Goal: Information Seeking & Learning: Learn about a topic

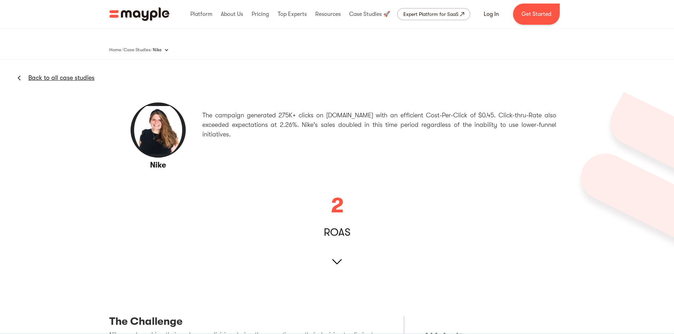
click at [340, 259] on img at bounding box center [337, 262] width 10 height 10
click at [333, 261] on img at bounding box center [337, 262] width 10 height 10
click at [343, 222] on div "Nike Back to all case studies The campaign generated 275K+ clicks on [DOMAIN_NA…" at bounding box center [337, 173] width 674 height 229
click at [341, 212] on div "2" at bounding box center [337, 205] width 12 height 21
click at [152, 118] on img at bounding box center [158, 130] width 57 height 57
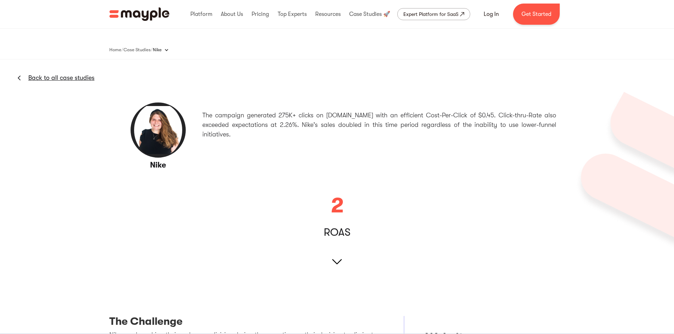
click at [455, 118] on p "The campaign generated 275K+ clicks on Nike.com with an efficient Cost-Per-Clic…" at bounding box center [379, 125] width 354 height 29
click at [230, 116] on p "The campaign generated 275K+ clicks on [DOMAIN_NAME] with an efficient Cost-Per…" at bounding box center [379, 125] width 354 height 29
drag, startPoint x: 330, startPoint y: 270, endPoint x: 326, endPoint y: 278, distance: 9.8
click at [327, 277] on div "Nike Back to all case studies The campaign generated 275K+ clicks on Nike.com w…" at bounding box center [337, 173] width 674 height 229
click at [338, 259] on img at bounding box center [337, 262] width 10 height 10
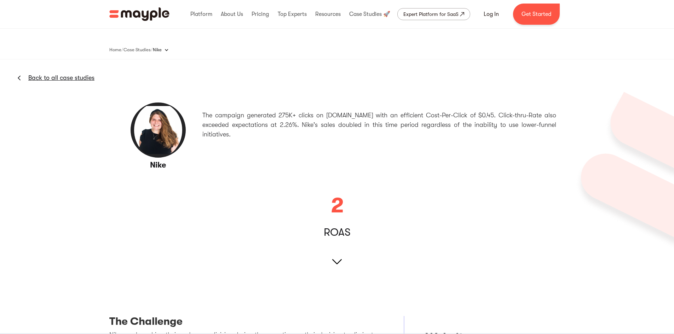
click at [89, 82] on div "Nike Back to all case studies The campaign generated 275K+ clicks on [DOMAIN_NA…" at bounding box center [337, 173] width 674 height 229
click at [88, 77] on link "Back to all case studies" at bounding box center [61, 78] width 66 height 8
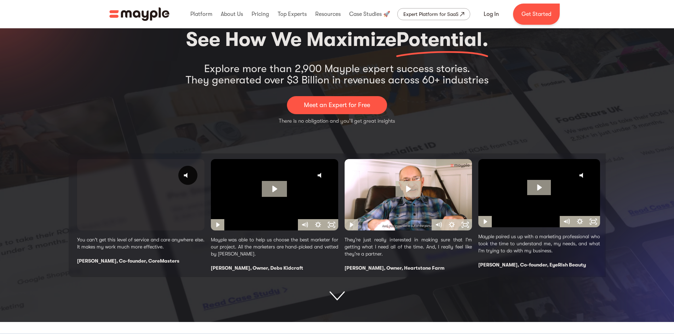
click at [201, 126] on div "See How We Maximize Potential. Explore more than 2,900 Mayple expert success st…" at bounding box center [337, 163] width 537 height 276
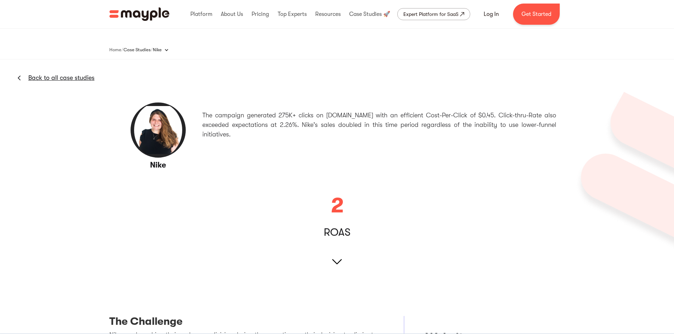
click at [145, 51] on div "Case Studies" at bounding box center [136, 50] width 27 height 8
click at [146, 48] on div "Case Studies" at bounding box center [136, 50] width 27 height 8
click at [146, 49] on div "Case Studies" at bounding box center [136, 50] width 27 height 8
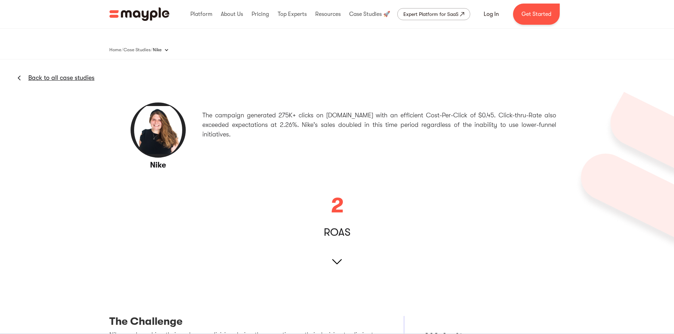
click at [116, 55] on div "Home / Case Studies / / This is some text inside of a div block. Nike U.S. Nati…" at bounding box center [337, 50] width 456 height 14
click at [116, 50] on div "Home" at bounding box center [115, 50] width 12 height 8
click at [146, 50] on div "Case Studies" at bounding box center [136, 50] width 27 height 8
click at [83, 74] on link "Back to all case studies" at bounding box center [61, 78] width 66 height 8
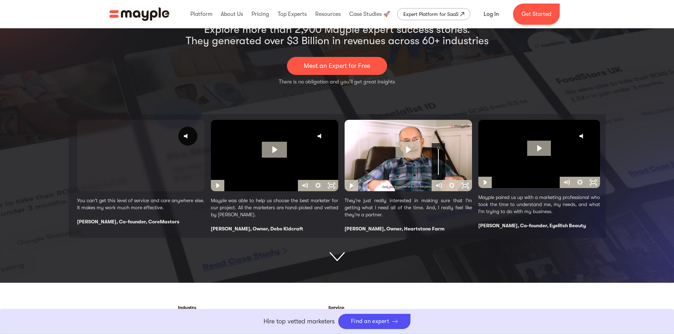
scroll to position [142, 0]
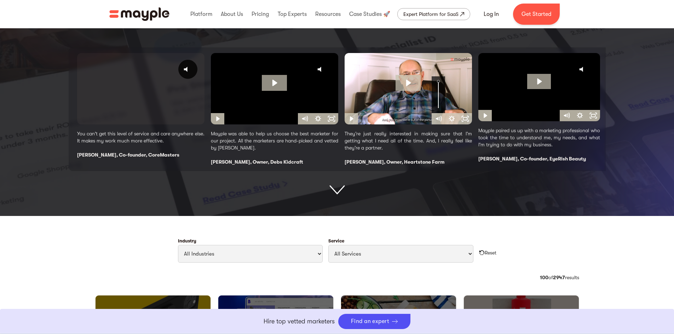
click at [339, 196] on img at bounding box center [337, 65] width 674 height 302
click at [339, 189] on img at bounding box center [337, 190] width 16 height 10
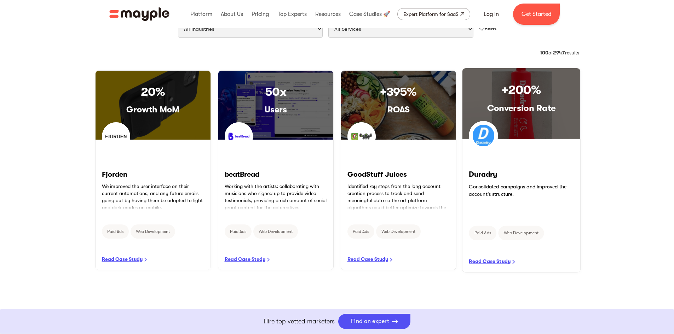
scroll to position [366, 0]
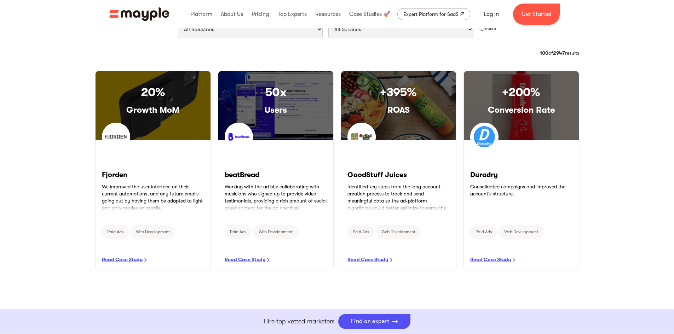
drag, startPoint x: 565, startPoint y: 52, endPoint x: 563, endPoint y: 56, distance: 4.7
click at [565, 52] on div "100 of 2947 results" at bounding box center [559, 53] width 39 height 7
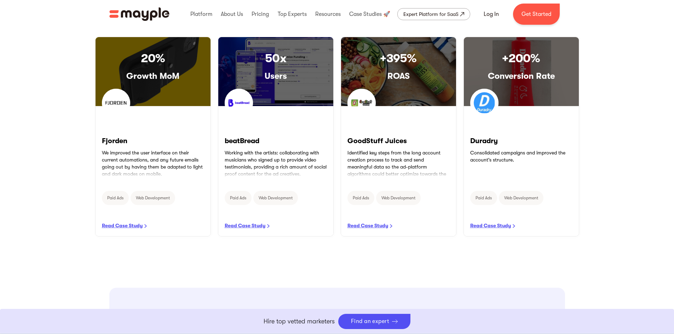
scroll to position [331, 0]
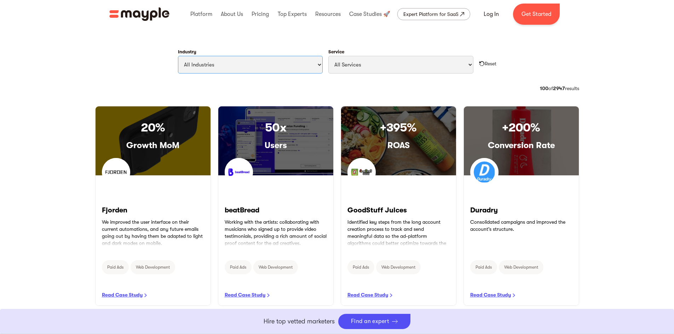
click at [243, 65] on select "All Industries Travel & Leisure Nonprofit & Government Automotive & Transportat…" at bounding box center [250, 65] width 145 height 18
click at [178, 56] on select "All Industries Travel & Leisure Nonprofit & Government Automotive & Transportat…" at bounding box center [250, 65] width 145 height 18
click at [334, 60] on select "All Services Paid Ads Email Marketing SEO CRO Social Media Management Marketing…" at bounding box center [400, 65] width 145 height 18
click at [335, 60] on select "All Services Paid Ads Email Marketing SEO CRO Social Media Management Marketing…" at bounding box center [400, 65] width 145 height 18
drag, startPoint x: 556, startPoint y: 90, endPoint x: 560, endPoint y: 92, distance: 3.6
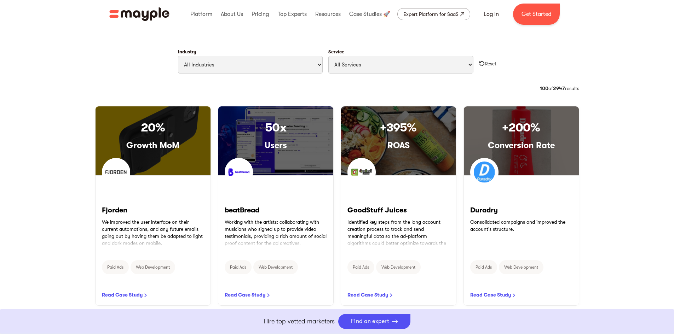
click at [559, 91] on div "100 of 2947 results" at bounding box center [559, 88] width 39 height 7
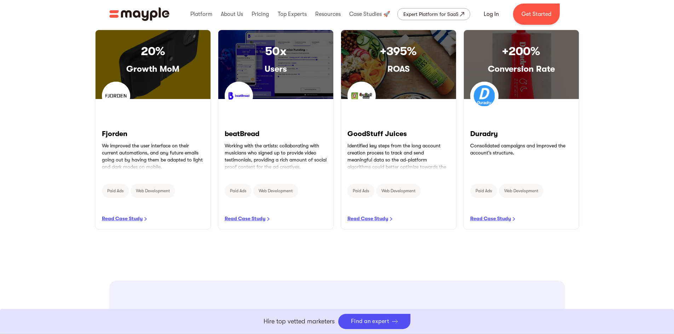
scroll to position [366, 0]
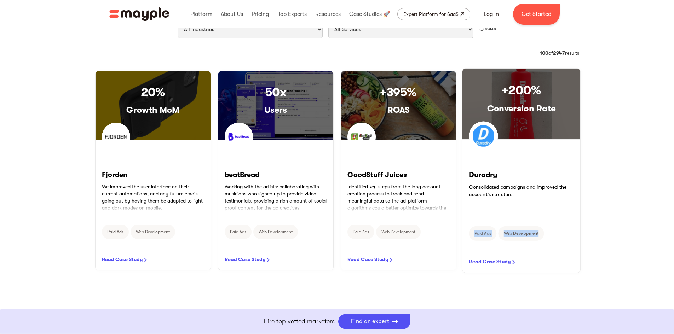
drag, startPoint x: 608, startPoint y: 202, endPoint x: 551, endPoint y: 201, distance: 57.3
click at [552, 201] on div "20% Growth MoM Fjorden We improved the user interface on their current automati…" at bounding box center [337, 186] width 674 height 230
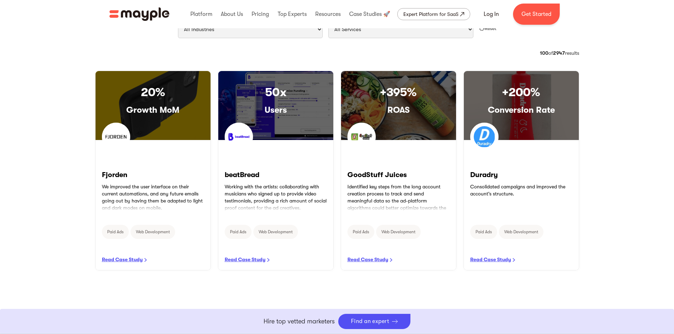
click at [589, 178] on div "20% Growth MoM Fjorden We improved the user interface on their current automati…" at bounding box center [337, 186] width 674 height 230
drag, startPoint x: 536, startPoint y: 52, endPoint x: 536, endPoint y: 60, distance: 7.8
click at [540, 52] on strong "100" at bounding box center [544, 53] width 8 height 6
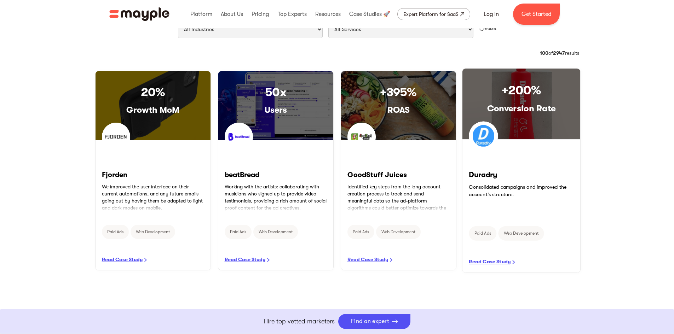
scroll to position [260, 0]
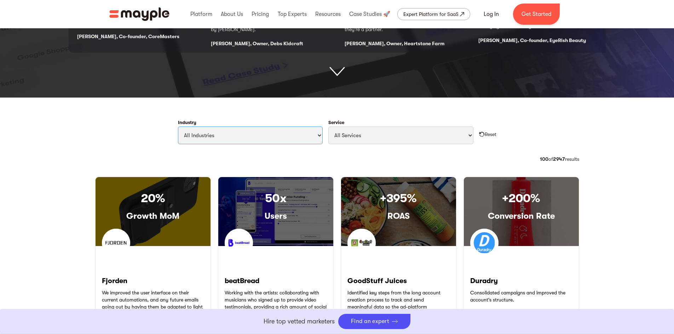
drag, startPoint x: 220, startPoint y: 129, endPoint x: 217, endPoint y: 133, distance: 5.1
click at [220, 129] on select "All Industries Travel & Leisure Nonprofit & Government Automotive & Transportat…" at bounding box center [250, 136] width 145 height 18
select select "Travel & Leisure"
click at [178, 127] on select "All Industries Travel & Leisure Nonprofit & Government Automotive & Transportat…" at bounding box center [250, 136] width 145 height 18
click at [360, 131] on select "All Services Paid Ads Email Marketing SEO CRO Social Media Management Marketing…" at bounding box center [400, 136] width 145 height 18
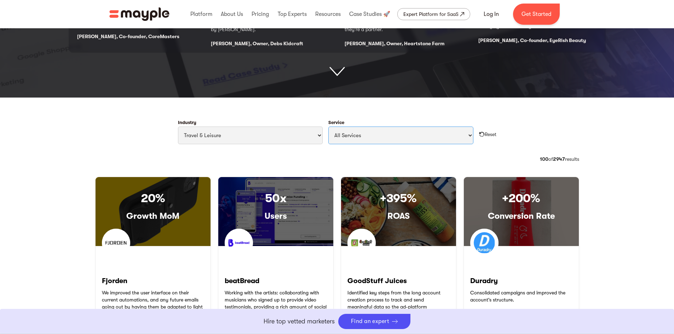
click at [369, 133] on select "All Services Paid Ads Email Marketing SEO CRO Social Media Management Marketing…" at bounding box center [400, 136] width 145 height 18
click at [488, 133] on div "Reset" at bounding box center [491, 134] width 12 height 7
click at [488, 134] on div "Reset" at bounding box center [491, 134] width 12 height 7
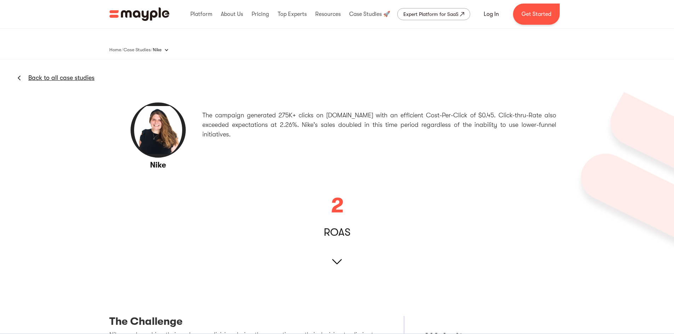
drag, startPoint x: 0, startPoint y: 0, endPoint x: 125, endPoint y: 75, distance: 145.5
click at [125, 75] on div "Nike Back to all case studies The campaign generated 275K+ clicks on Nike.com w…" at bounding box center [337, 173] width 674 height 229
